Goal: Transaction & Acquisition: Obtain resource

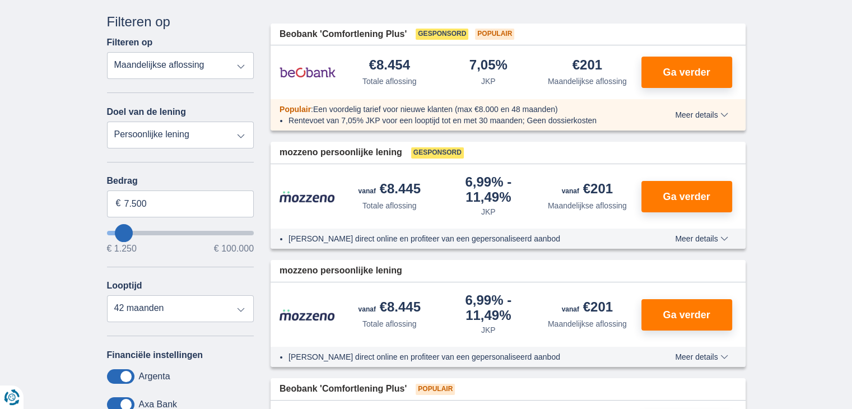
scroll to position [112, 0]
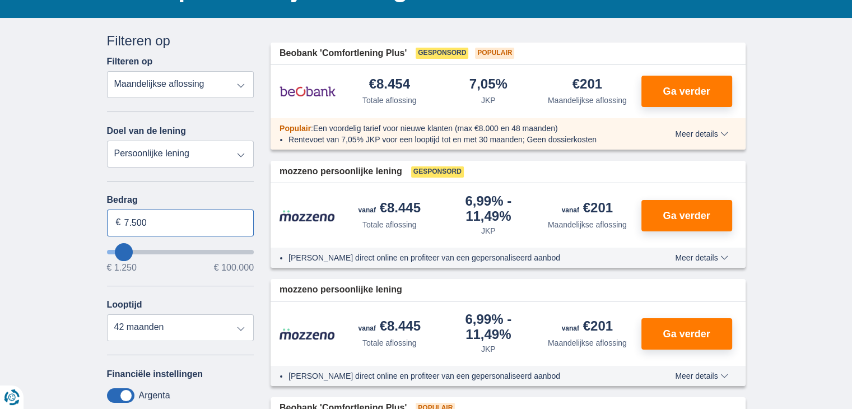
click at [157, 220] on input "7.500" at bounding box center [180, 223] width 147 height 27
type input "7"
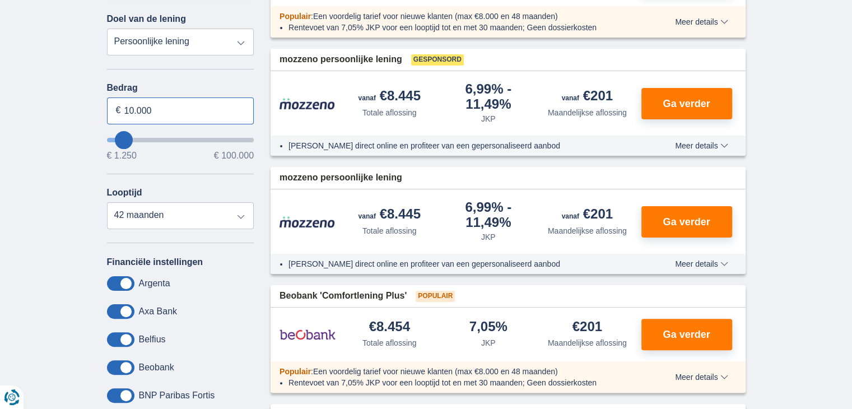
type input "10.000"
type input "10250"
click at [189, 276] on div "Argenta" at bounding box center [180, 283] width 147 height 15
select select "48"
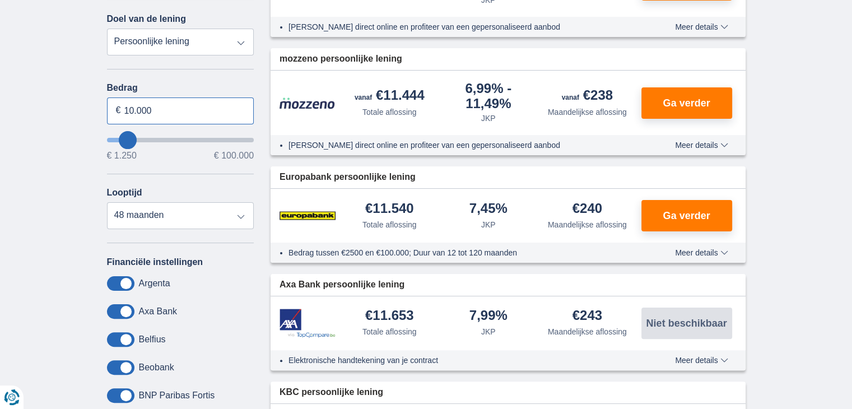
click at [161, 104] on input "10.000" at bounding box center [180, 111] width 147 height 27
type input "1"
type input "10.900"
type input "11250"
click at [177, 161] on div "Bedrag 10.900 € € 1.250 € 100.000 Looptijd 12 maanden 18 maanden 24 maanden 30 …" at bounding box center [180, 156] width 147 height 146
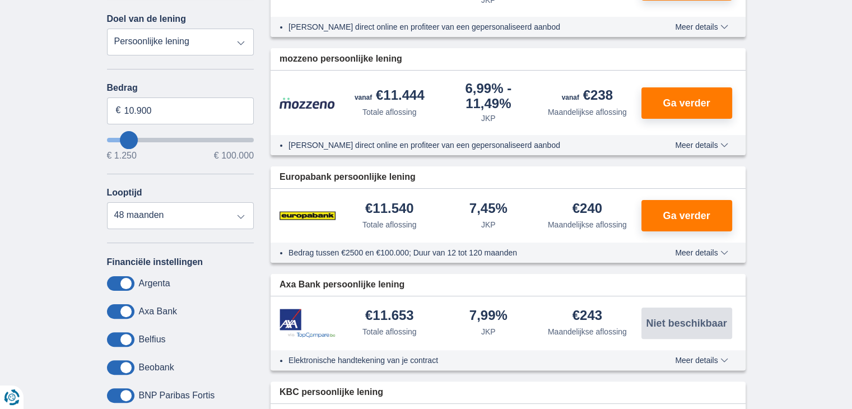
select select "60"
click at [167, 115] on input "10.900" at bounding box center [180, 111] width 147 height 27
type input "11.000"
type input "11250"
click at [158, 174] on div "Bedrag 11.000 € € 1.250 € 100.000 Looptijd 12 maanden 18 maanden 24 maanden 30 …" at bounding box center [180, 156] width 147 height 146
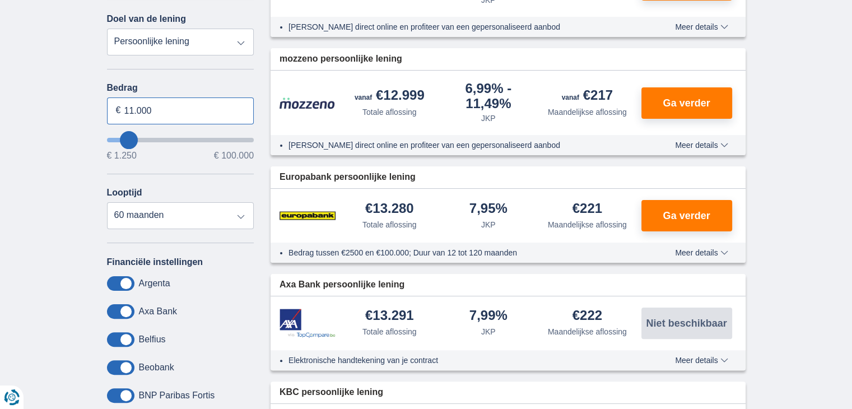
click at [173, 108] on input "11.000" at bounding box center [180, 111] width 147 height 27
type input "12.000"
type input "12250"
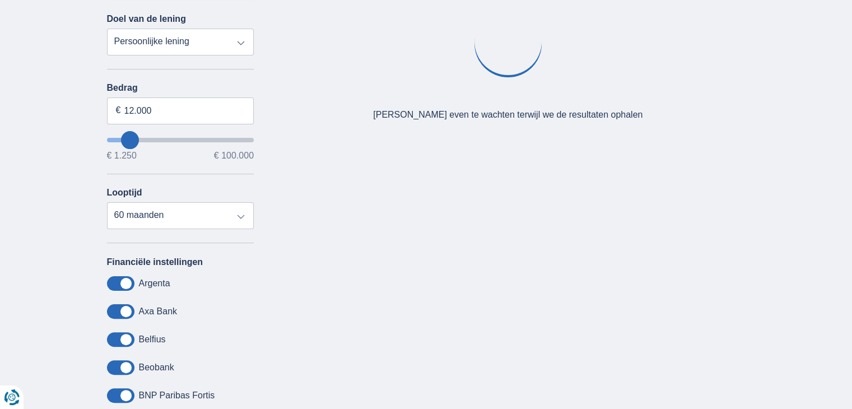
click at [36, 216] on div "× widget.non-eligible-application.title widget.non-eligible-application.text no…" at bounding box center [426, 192] width 852 height 573
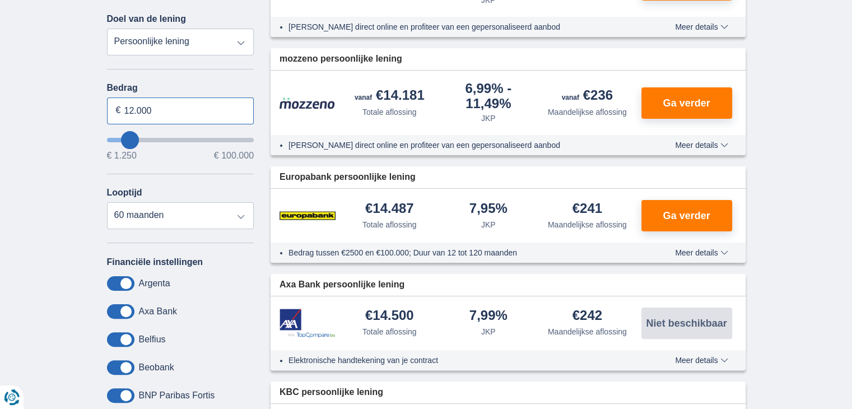
click at [170, 114] on input "12.000" at bounding box center [180, 111] width 147 height 27
type input "16.000"
type input "16250"
select select "84"
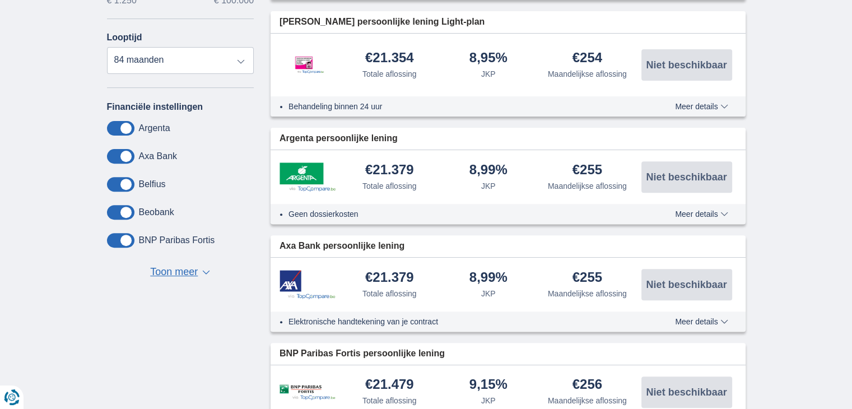
scroll to position [336, 0]
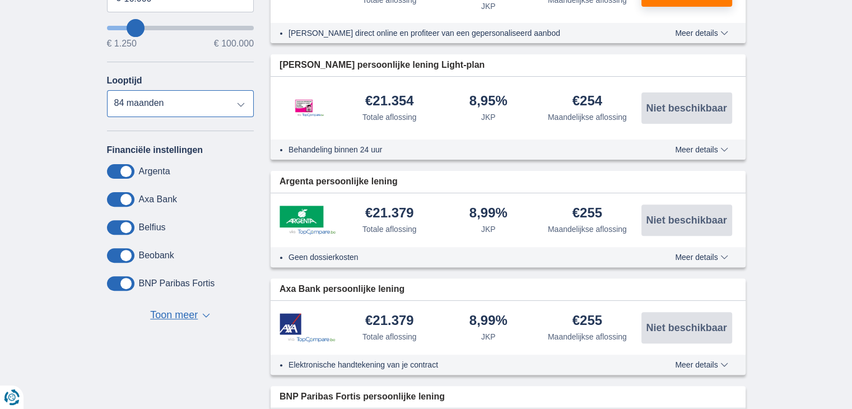
click at [156, 108] on select "12 maanden 18 maanden 24 maanden 30 maanden 36 maanden 42 maanden 48 maanden 60…" at bounding box center [180, 103] width 147 height 27
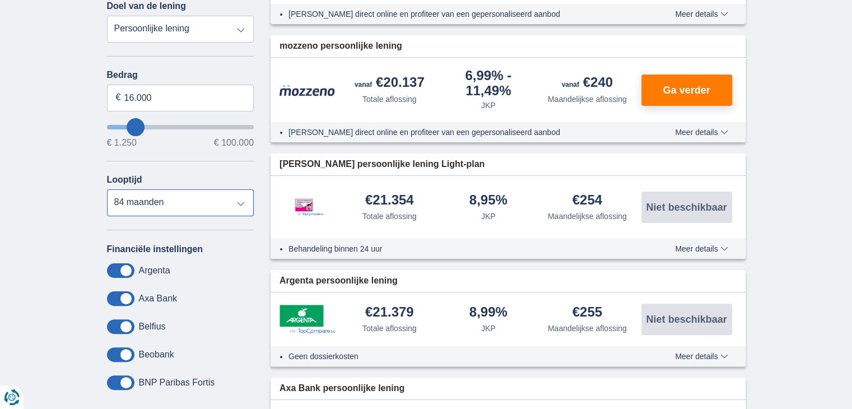
scroll to position [224, 0]
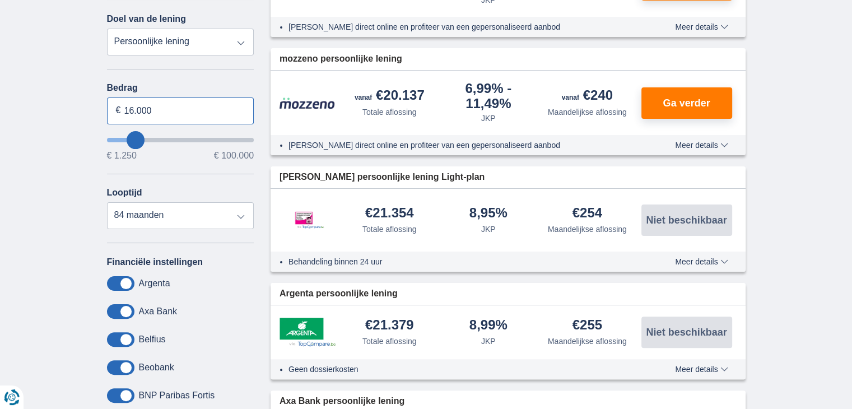
click at [159, 108] on input "16.000" at bounding box center [180, 111] width 147 height 27
type input "12.000"
type input "12250"
select select "60"
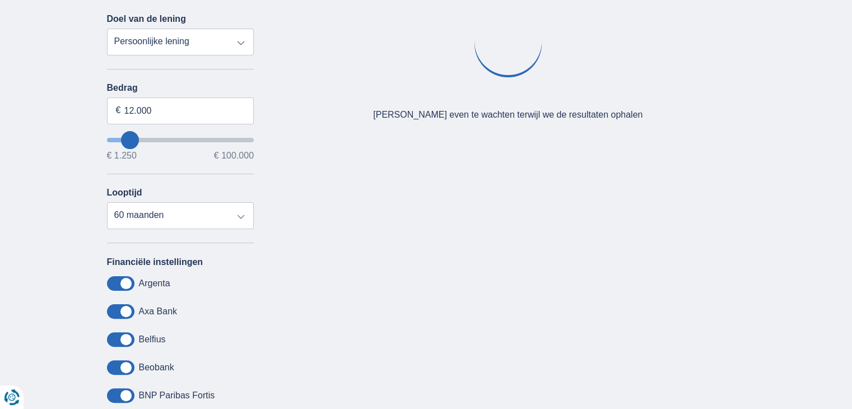
click at [24, 215] on div "× widget.non-eligible-application.title widget.non-eligible-application.text no…" at bounding box center [426, 192] width 852 height 573
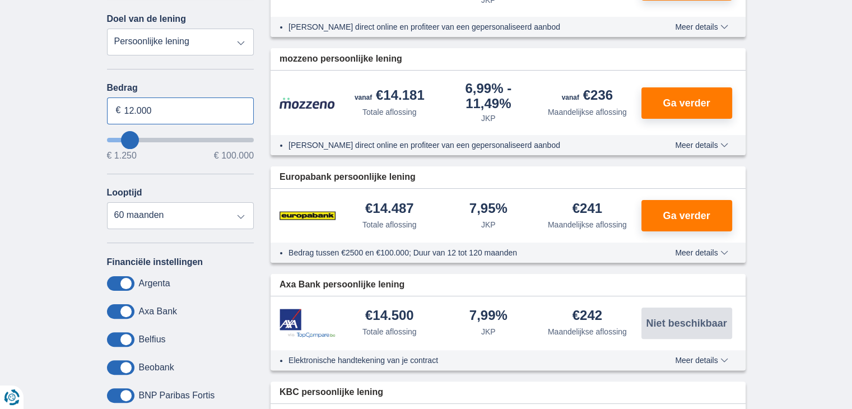
click at [163, 113] on input "12.000" at bounding box center [180, 111] width 147 height 27
type input "10.000"
type input "10250"
select select "48"
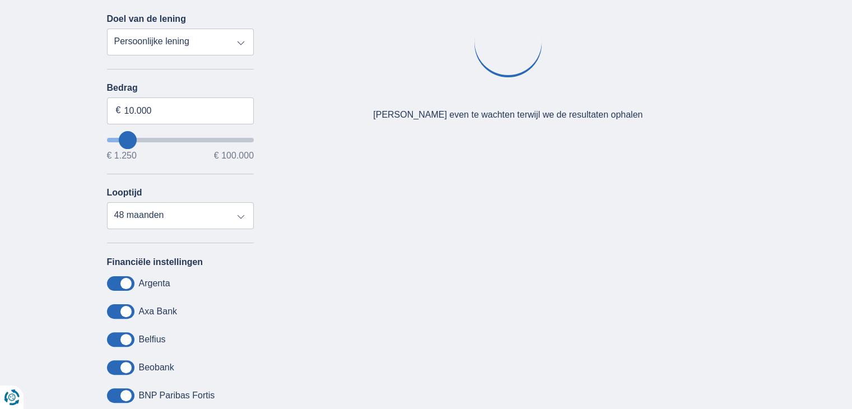
click at [58, 209] on div "× widget.non-eligible-application.title widget.non-eligible-application.text no…" at bounding box center [426, 192] width 852 height 573
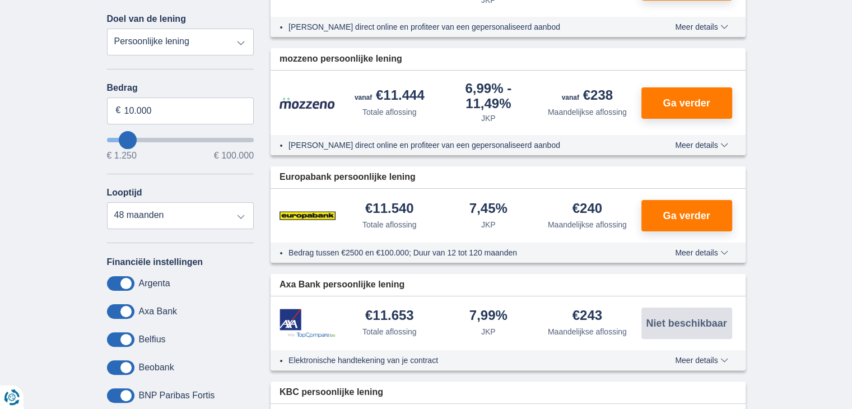
click at [702, 253] on span "Meer details" at bounding box center [701, 253] width 53 height 8
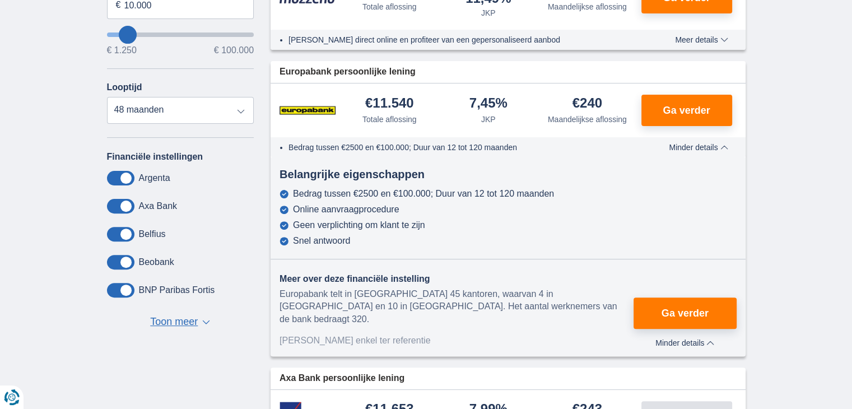
scroll to position [336, 0]
